Goal: Task Accomplishment & Management: Manage account settings

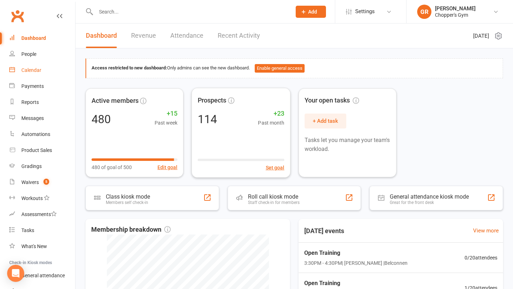
click at [28, 70] on div "Calendar" at bounding box center [31, 70] width 20 height 6
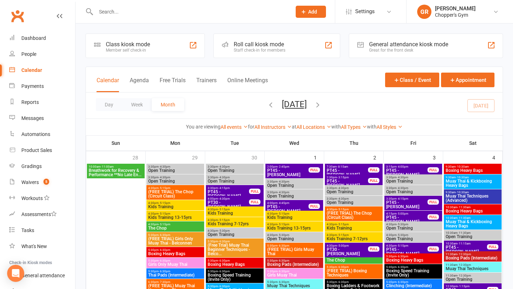
click at [112, 104] on button "Day" at bounding box center [109, 104] width 26 height 13
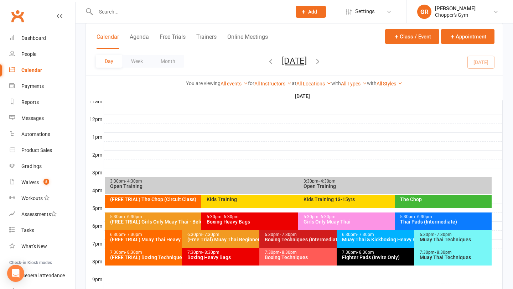
scroll to position [245, 0]
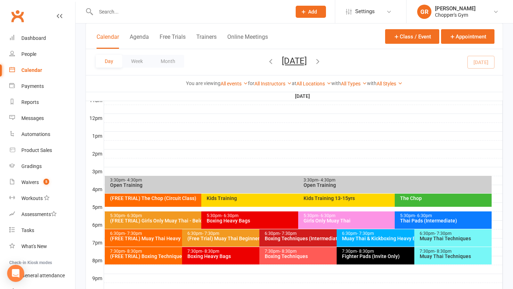
click at [243, 186] on div "Open Training" at bounding box center [296, 185] width 373 height 5
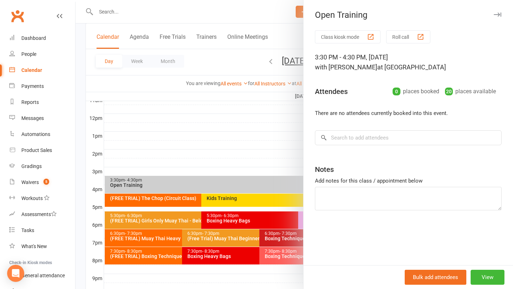
click at [237, 165] on div at bounding box center [293, 144] width 437 height 289
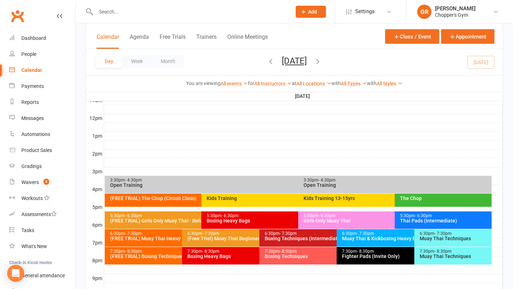
click at [362, 183] on div "Open Training" at bounding box center [396, 185] width 187 height 5
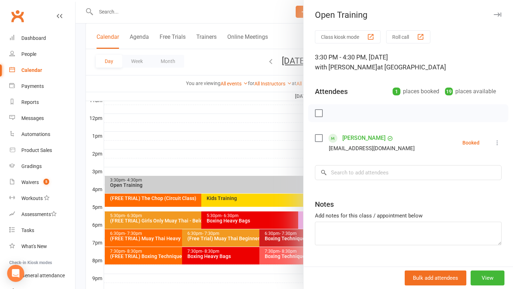
click at [315, 140] on label at bounding box center [318, 138] width 7 height 7
click at [330, 109] on button "button" at bounding box center [334, 113] width 12 height 12
click at [245, 137] on div at bounding box center [293, 144] width 437 height 289
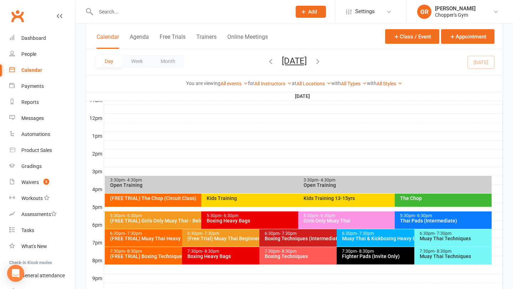
click at [240, 201] on div "Kids Training" at bounding box center [294, 200] width 186 height 13
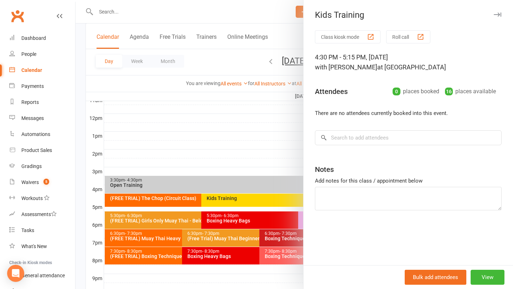
click at [188, 168] on div at bounding box center [293, 144] width 437 height 289
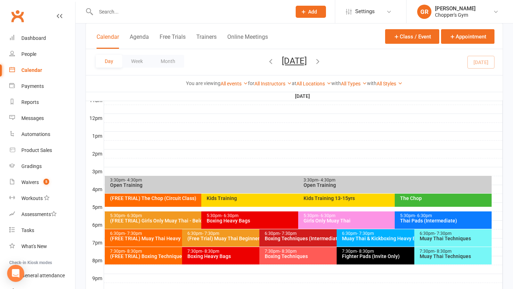
click at [356, 203] on div "Kids Training 13-15yrs" at bounding box center [391, 200] width 186 height 13
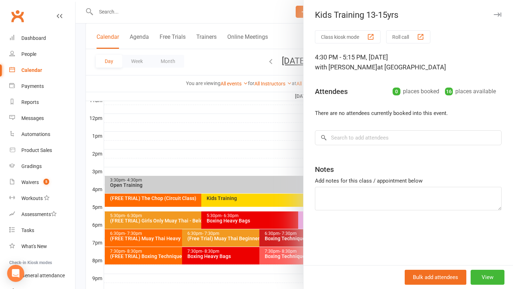
click at [257, 150] on div at bounding box center [293, 144] width 437 height 289
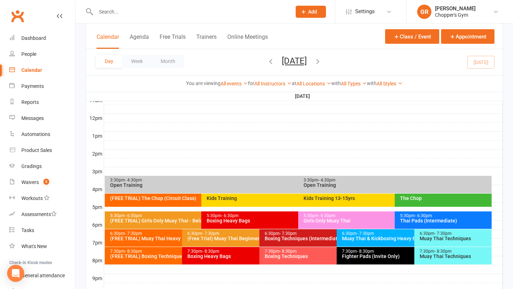
click at [447, 200] on div "The Chop" at bounding box center [444, 198] width 90 height 5
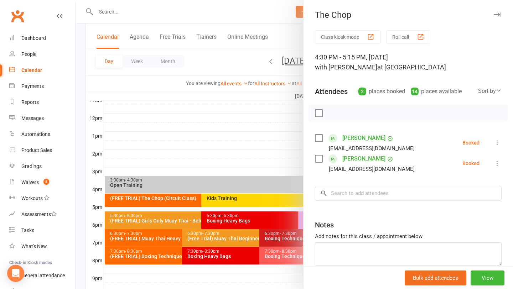
click at [273, 131] on div at bounding box center [293, 144] width 437 height 289
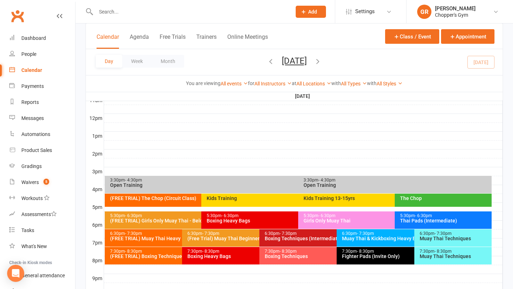
click at [452, 220] on div "Thai Pads (Intermediate)" at bounding box center [444, 220] width 90 height 5
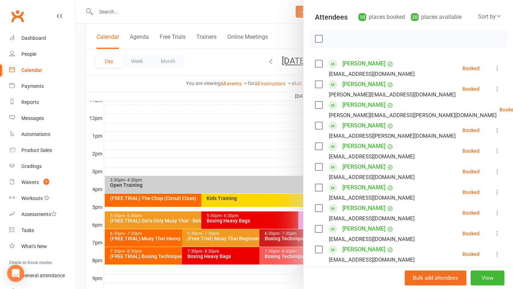
scroll to position [72, 0]
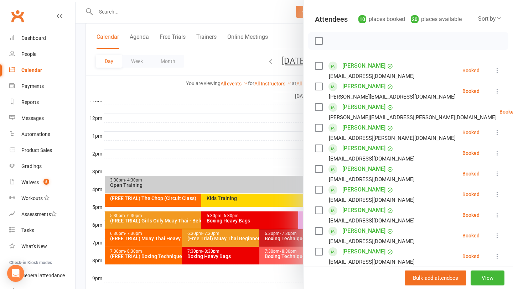
click at [350, 150] on link "[PERSON_NAME]" at bounding box center [363, 148] width 43 height 11
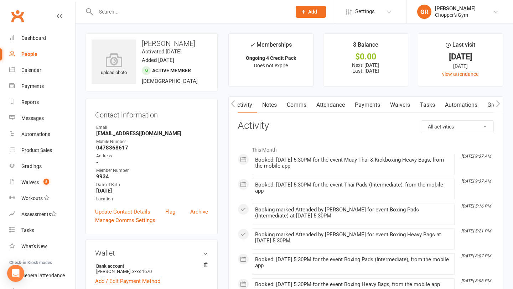
scroll to position [0, 0]
click at [277, 102] on link "Notes" at bounding box center [269, 105] width 25 height 16
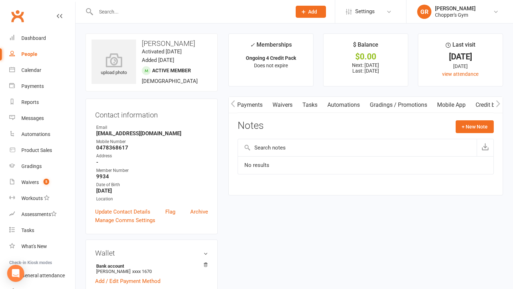
scroll to position [0, 119]
click at [395, 103] on link "Gradings / Promotions" at bounding box center [396, 105] width 67 height 16
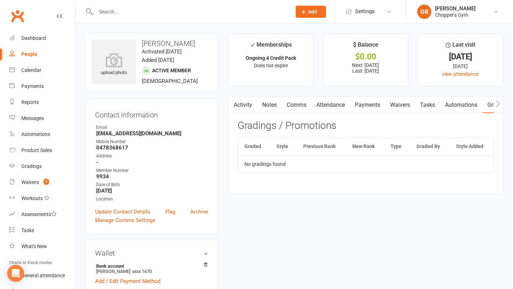
click at [238, 105] on link "Activity" at bounding box center [243, 105] width 28 height 16
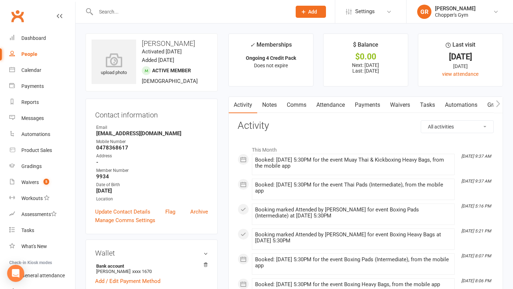
click at [261, 106] on link "Notes" at bounding box center [269, 105] width 25 height 16
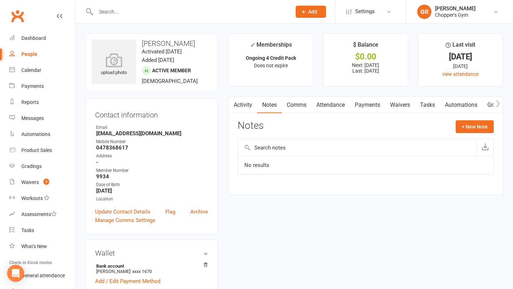
click at [292, 107] on link "Comms" at bounding box center [297, 105] width 30 height 16
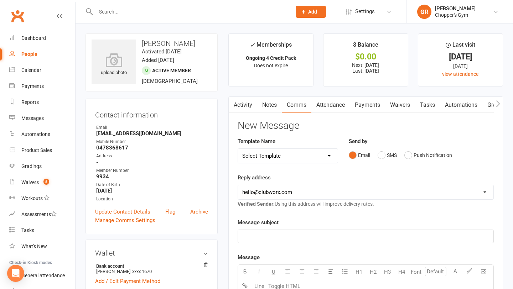
click at [331, 106] on link "Attendance" at bounding box center [330, 105] width 38 height 16
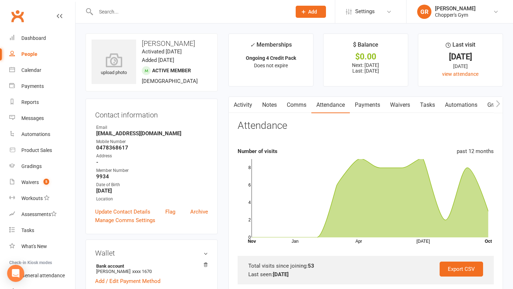
click at [363, 106] on link "Payments" at bounding box center [367, 105] width 35 height 16
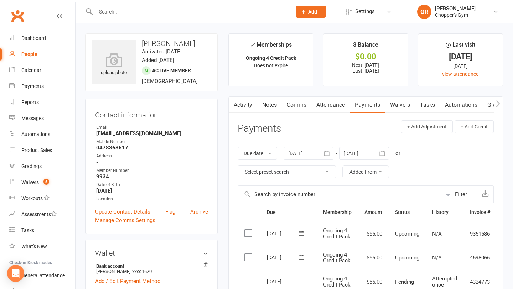
click at [332, 108] on link "Attendance" at bounding box center [330, 105] width 38 height 16
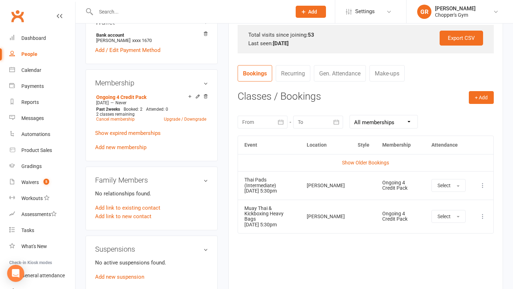
scroll to position [231, 0]
click at [372, 165] on link "Show Older Bookings" at bounding box center [365, 162] width 47 height 6
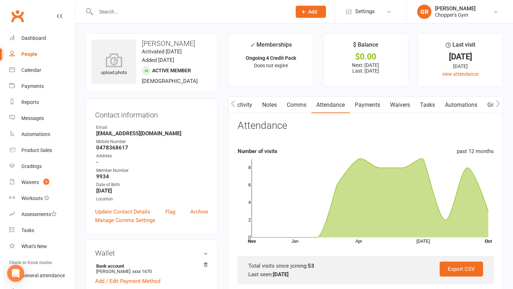
scroll to position [0, 0]
click at [285, 100] on link "Comms" at bounding box center [296, 105] width 30 height 16
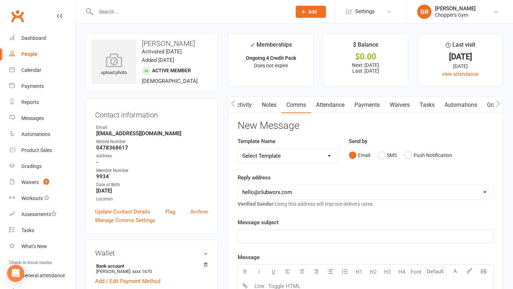
click at [271, 109] on link "Notes" at bounding box center [269, 105] width 25 height 16
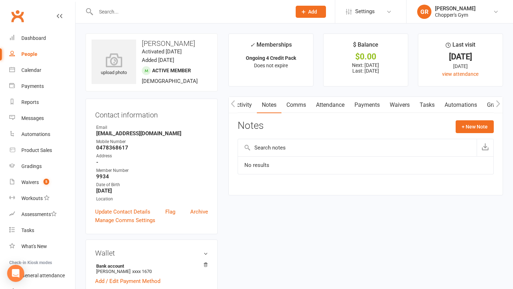
click at [254, 108] on link "Activity" at bounding box center [242, 105] width 28 height 16
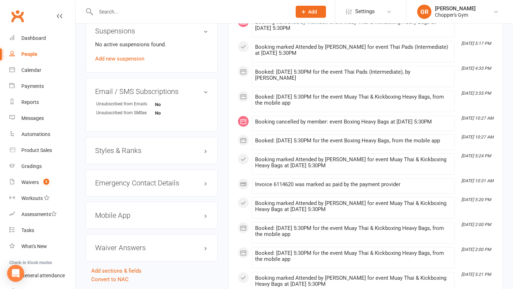
scroll to position [451, 0]
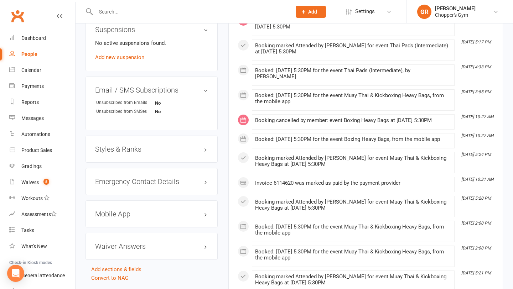
click at [197, 141] on div "Styles & Ranks" at bounding box center [151, 149] width 132 height 27
click at [202, 151] on h3 "Styles & Ranks" at bounding box center [151, 149] width 113 height 8
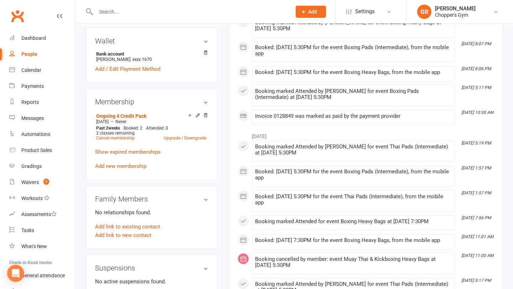
scroll to position [0, 0]
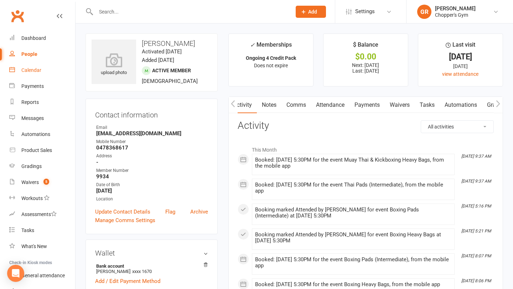
click at [36, 74] on link "Calendar" at bounding box center [42, 70] width 66 height 16
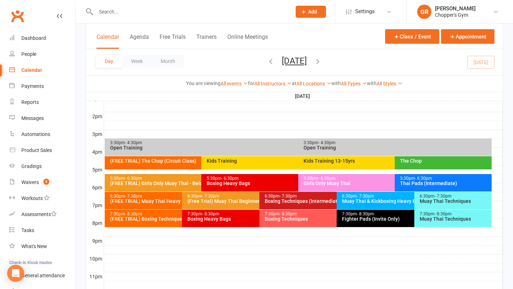
scroll to position [288, 0]
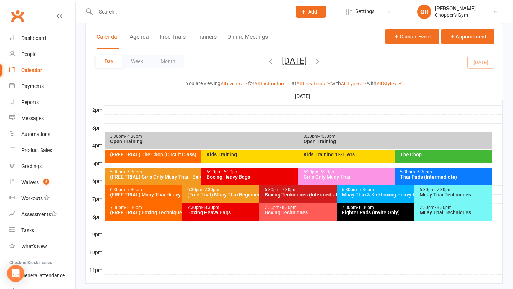
click at [436, 173] on div "5:30pm - 6:30pm" at bounding box center [444, 172] width 90 height 5
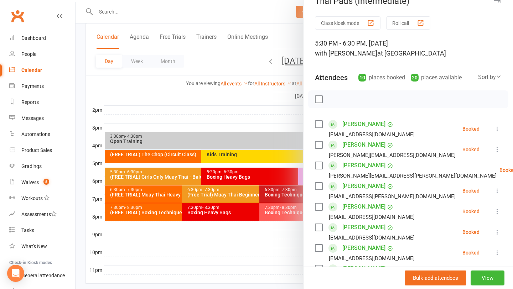
scroll to position [14, 0]
click at [272, 233] on div at bounding box center [293, 144] width 437 height 289
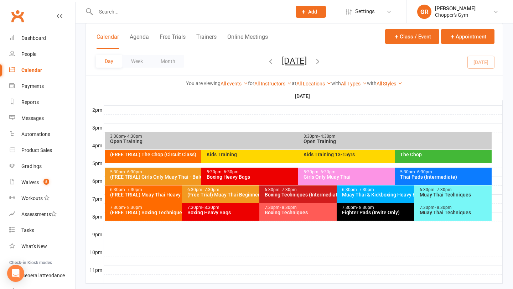
click at [431, 211] on div "Muay Thai Techniques" at bounding box center [454, 212] width 71 height 5
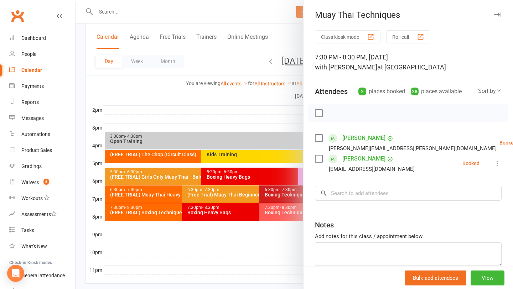
click at [262, 240] on div at bounding box center [293, 144] width 437 height 289
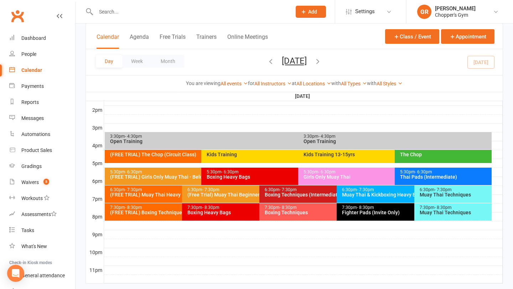
click at [404, 198] on div "6:30pm - 7:30pm Muay Thai & Kickboxing Heavy Bags" at bounding box center [410, 193] width 148 height 17
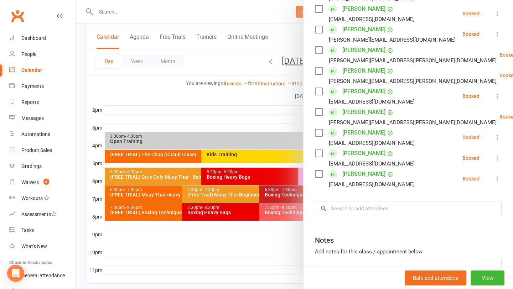
scroll to position [262, 0]
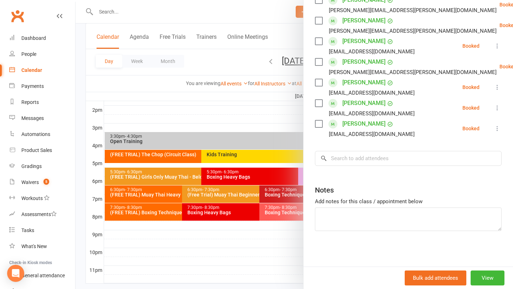
click at [388, 167] on div "Class kiosk mode Roll call 6:30 PM - 7:30 PM, [DATE] with [PERSON_NAME] at [PER…" at bounding box center [407, 17] width 209 height 498
click at [388, 166] on div "Class kiosk mode Roll call 6:30 PM - 7:30 PM, [DATE] with [PERSON_NAME] at [PER…" at bounding box center [407, 17] width 209 height 498
click at [392, 156] on input "search" at bounding box center [408, 158] width 187 height 15
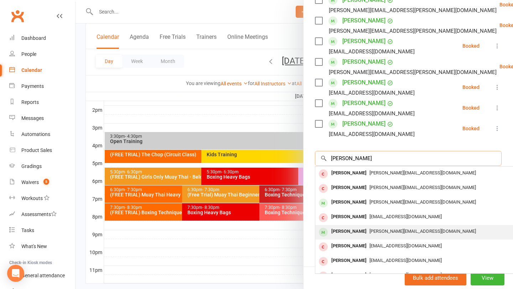
type input "[PERSON_NAME]"
click at [374, 234] on div "[PERSON_NAME][EMAIL_ADDRESS][DOMAIN_NAME]" at bounding box center [421, 231] width 207 height 10
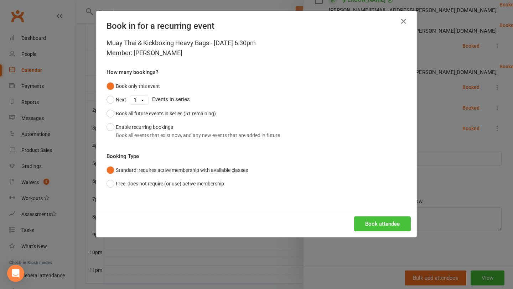
click at [383, 223] on button "Book attendee" at bounding box center [382, 223] width 57 height 15
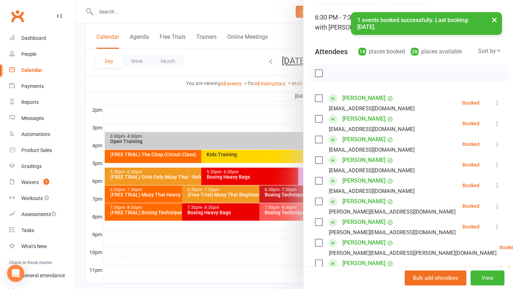
scroll to position [41, 0]
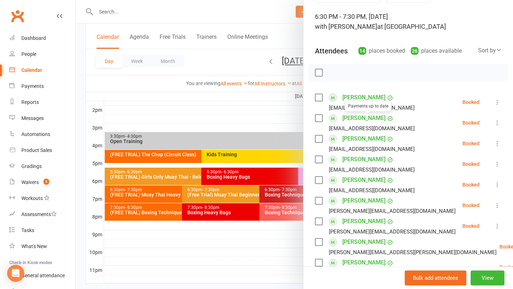
click at [219, 137] on div at bounding box center [293, 144] width 437 height 289
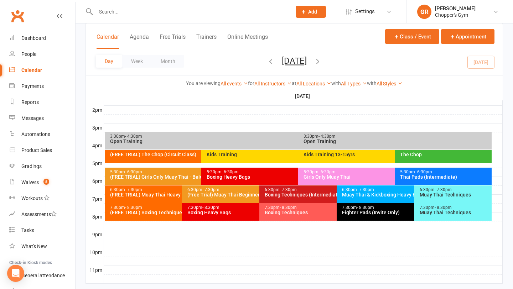
click at [450, 175] on div "Thai Pads (Intermediate)" at bounding box center [444, 176] width 90 height 5
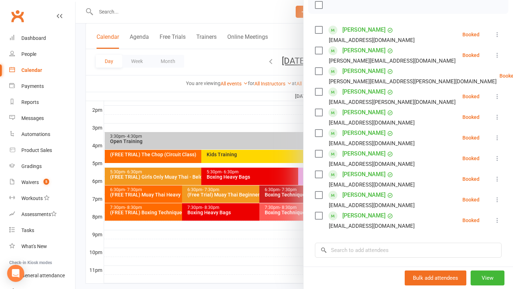
scroll to position [111, 0]
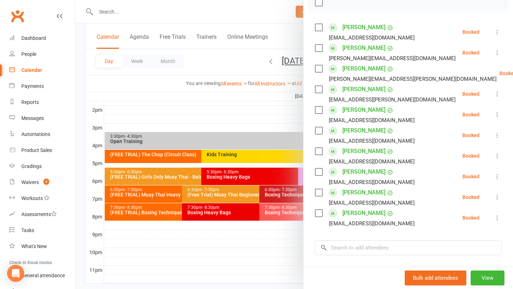
click at [372, 174] on link "[PERSON_NAME]" at bounding box center [363, 171] width 43 height 11
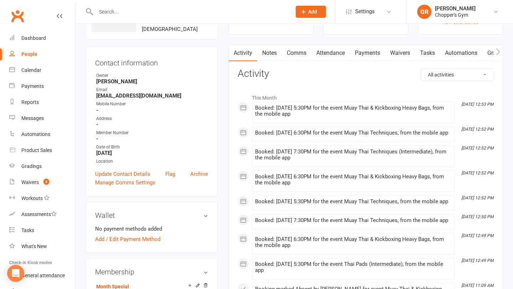
scroll to position [51, 0]
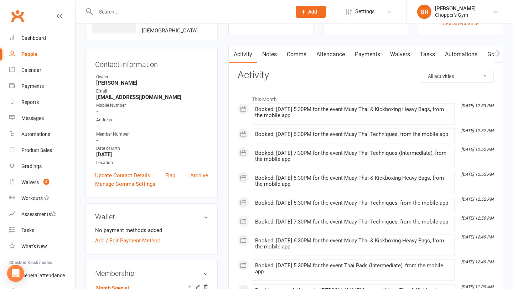
click at [366, 53] on link "Payments" at bounding box center [367, 54] width 35 height 16
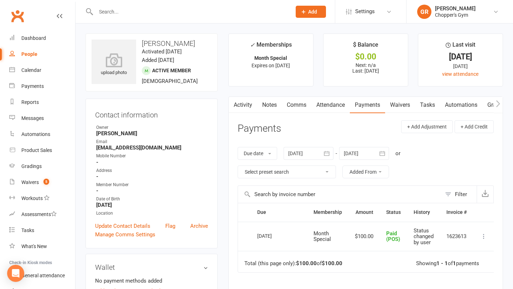
click at [328, 105] on link "Attendance" at bounding box center [330, 105] width 38 height 16
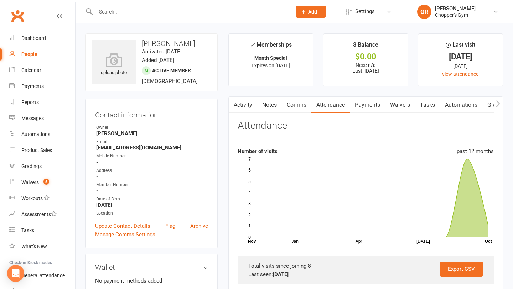
click at [246, 109] on link "Activity" at bounding box center [243, 105] width 28 height 16
